Goal: Use online tool/utility: Utilize a website feature to perform a specific function

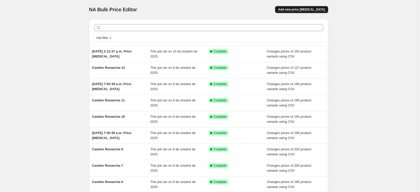
click at [311, 9] on span "Add new price [MEDICAL_DATA]" at bounding box center [301, 10] width 47 height 4
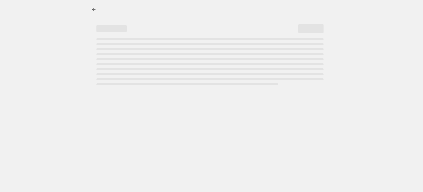
select select "percentage"
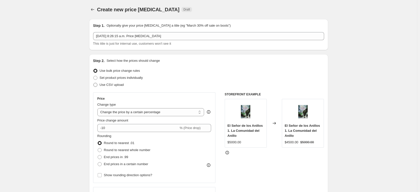
click at [119, 85] on span "Use CSV upload" at bounding box center [112, 85] width 24 height 4
click at [94, 83] on input "Use CSV upload" at bounding box center [93, 83] width 0 height 0
radio input "true"
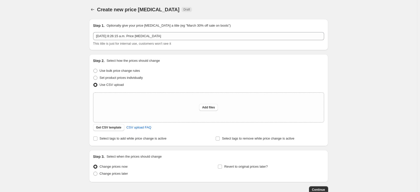
click at [376, 78] on div "Create new price [MEDICAL_DATA]. This page is ready Create new price [MEDICAL_D…" at bounding box center [208, 112] width 417 height 224
